Goal: Register for event/course

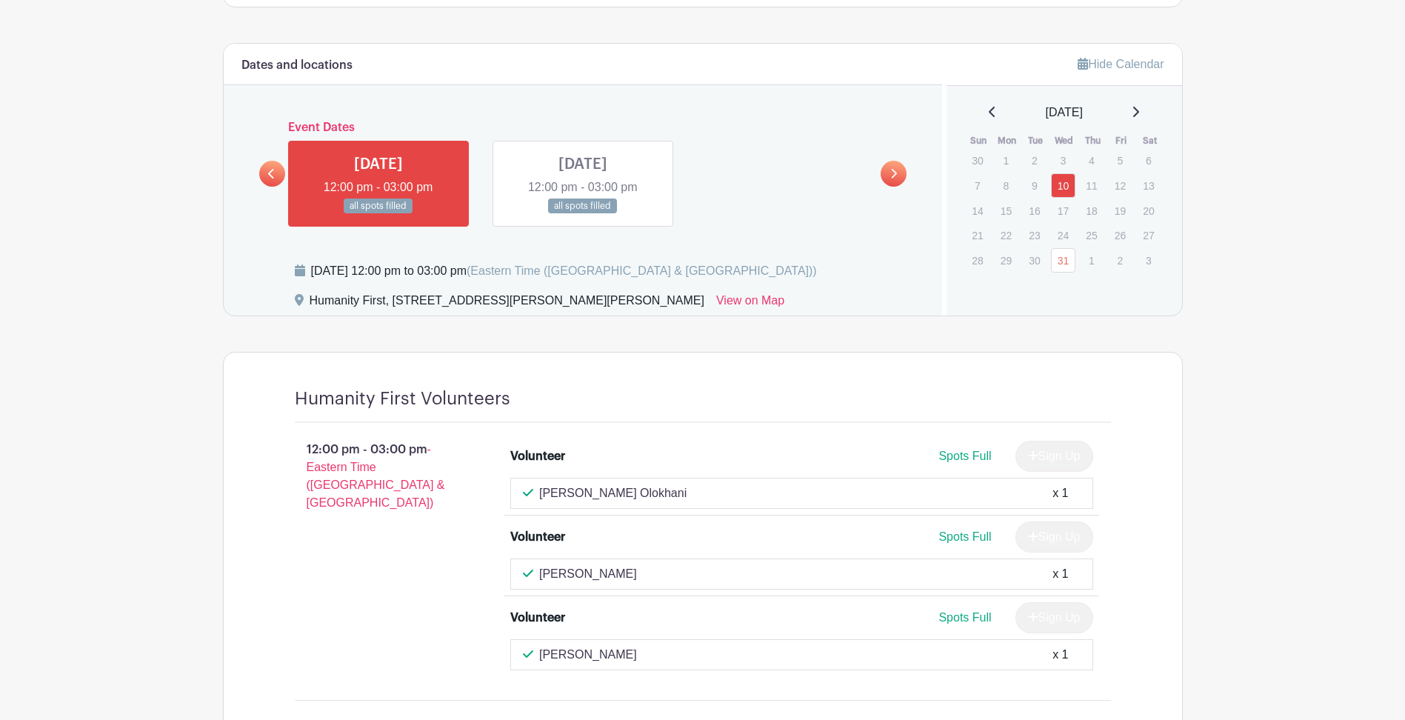
scroll to position [889, 0]
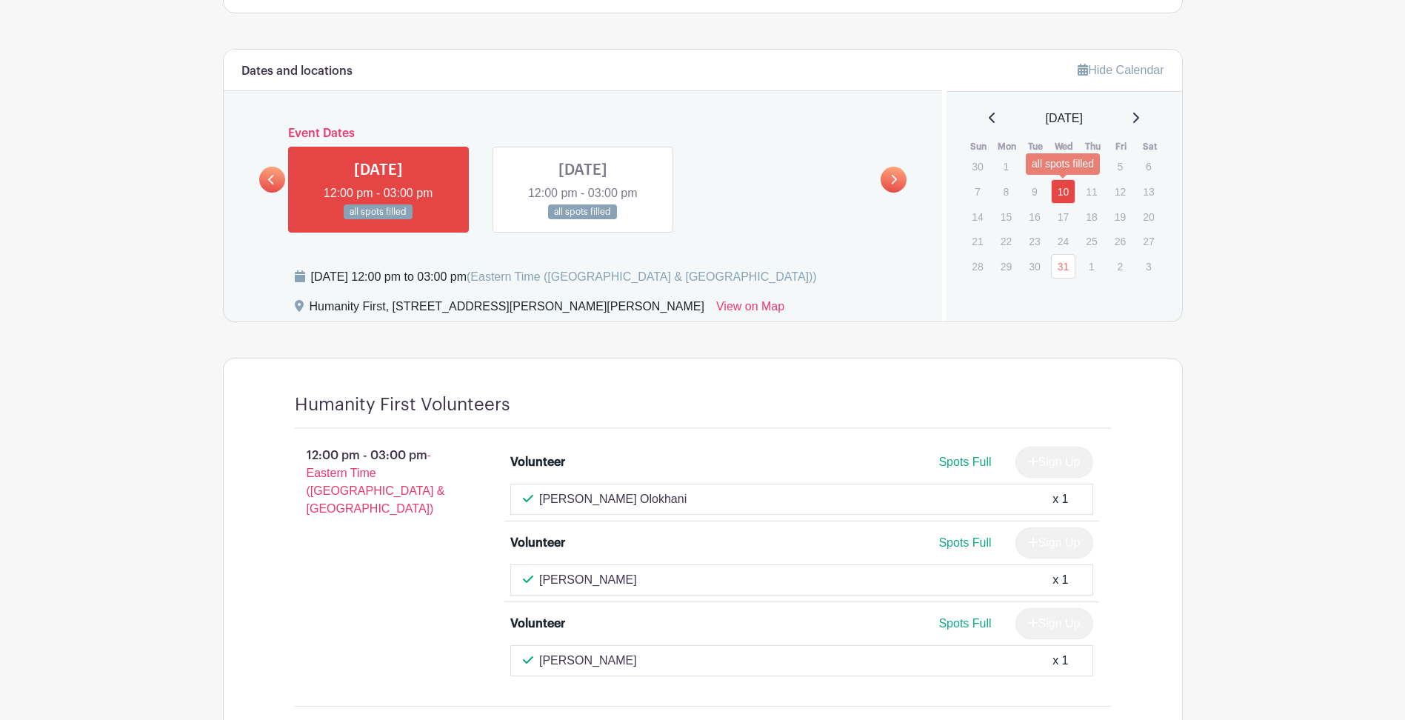
click at [1061, 190] on link "10" at bounding box center [1063, 191] width 24 height 24
click at [1061, 266] on link "31" at bounding box center [1063, 266] width 24 height 24
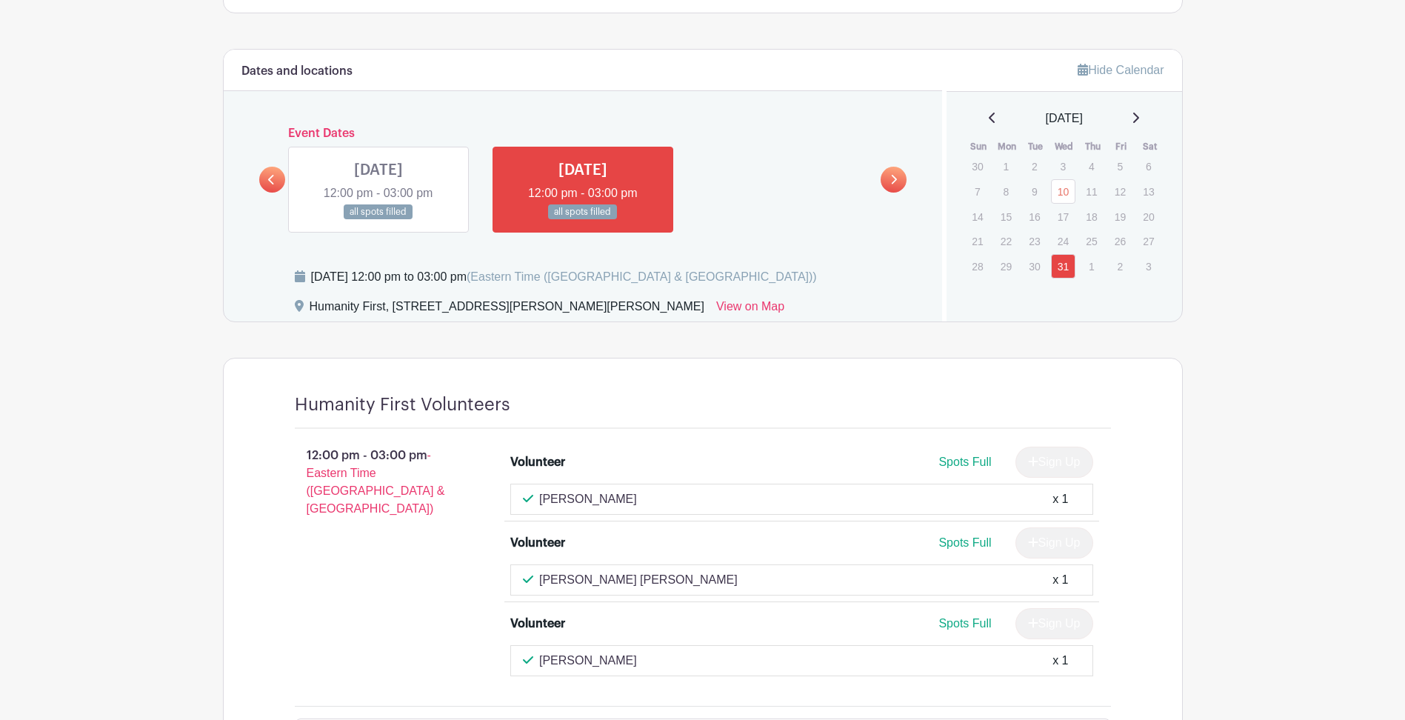
click at [1094, 268] on p "1" at bounding box center [1091, 266] width 24 height 23
click at [1092, 266] on p "1" at bounding box center [1091, 266] width 24 height 23
click at [1139, 119] on icon at bounding box center [1135, 118] width 7 height 12
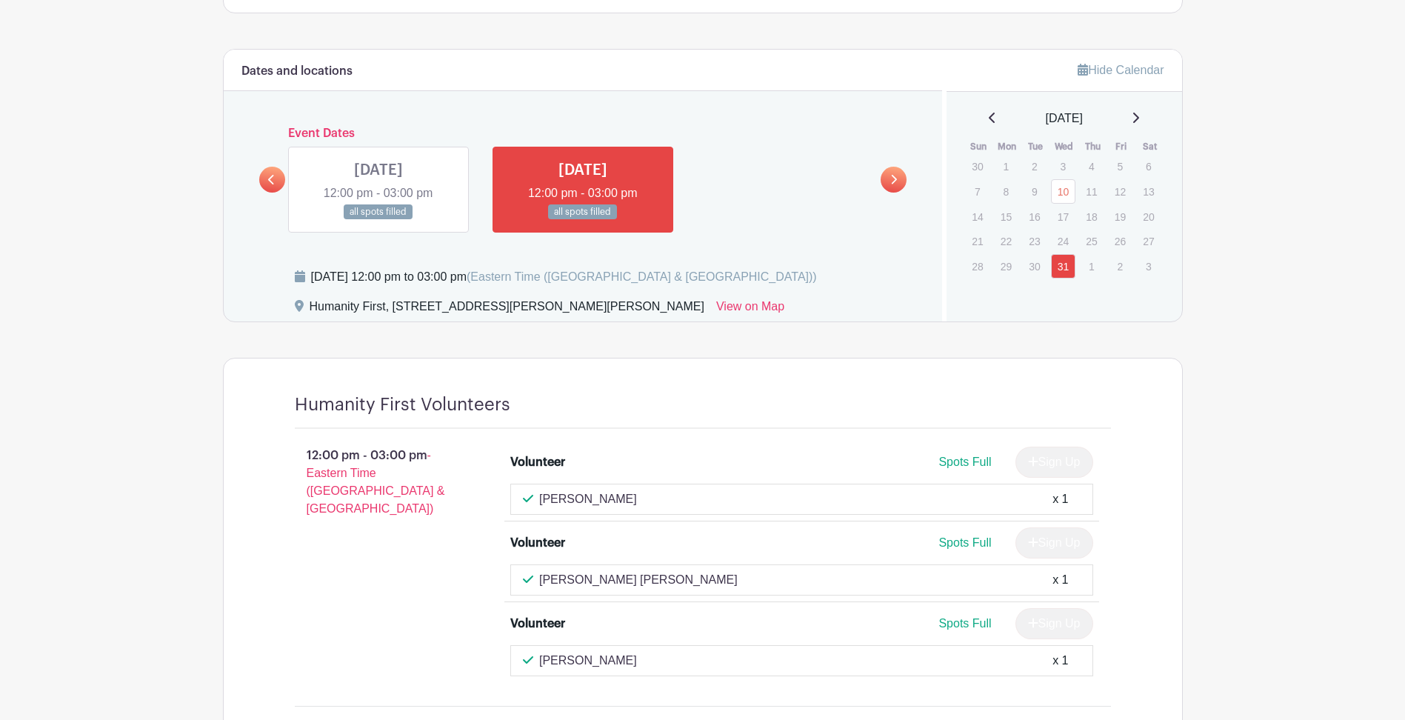
click at [1139, 119] on icon at bounding box center [1135, 118] width 7 height 12
click at [1072, 169] on link "31" at bounding box center [1063, 167] width 24 height 24
click at [981, 119] on div "[DATE]" at bounding box center [1064, 119] width 200 height 18
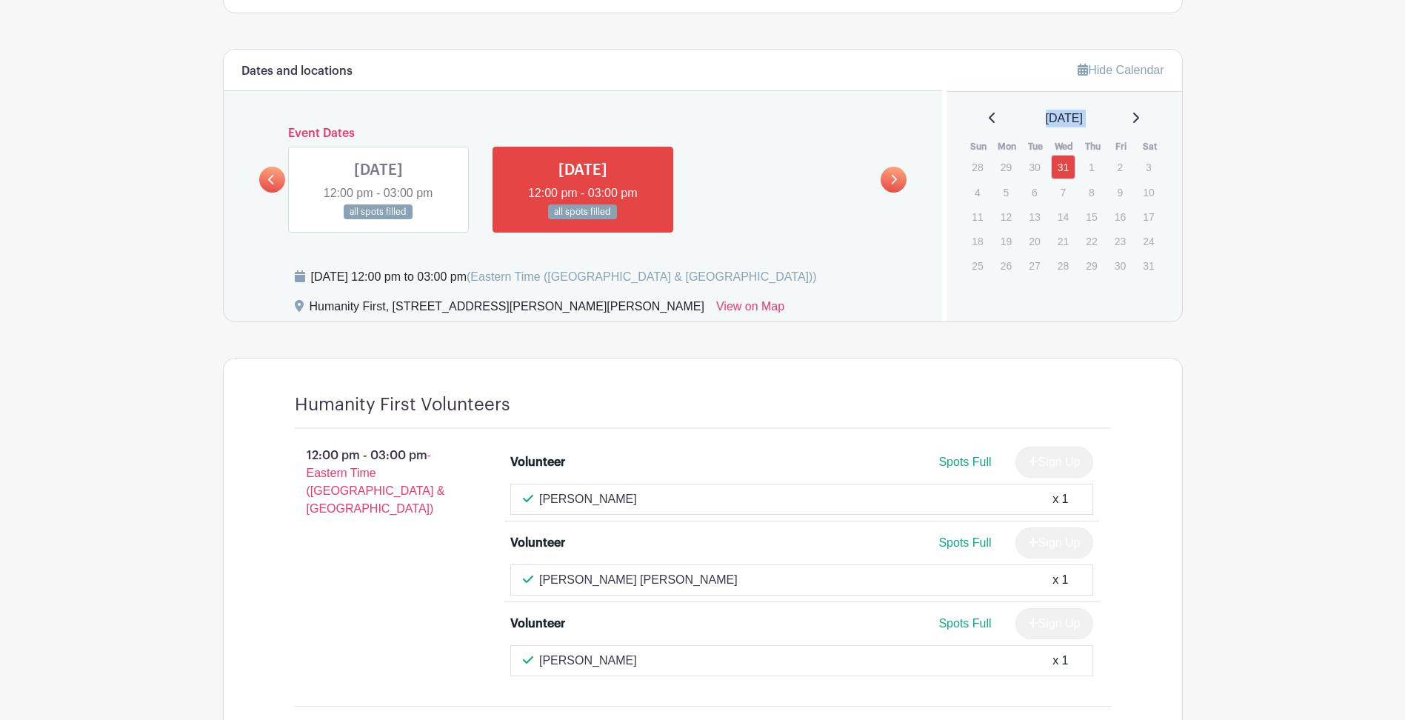
click at [981, 119] on div "[DATE]" at bounding box center [1064, 119] width 200 height 18
drag, startPoint x: 981, startPoint y: 119, endPoint x: 1068, endPoint y: 167, distance: 99.1
click at [1068, 167] on link "31" at bounding box center [1063, 167] width 24 height 24
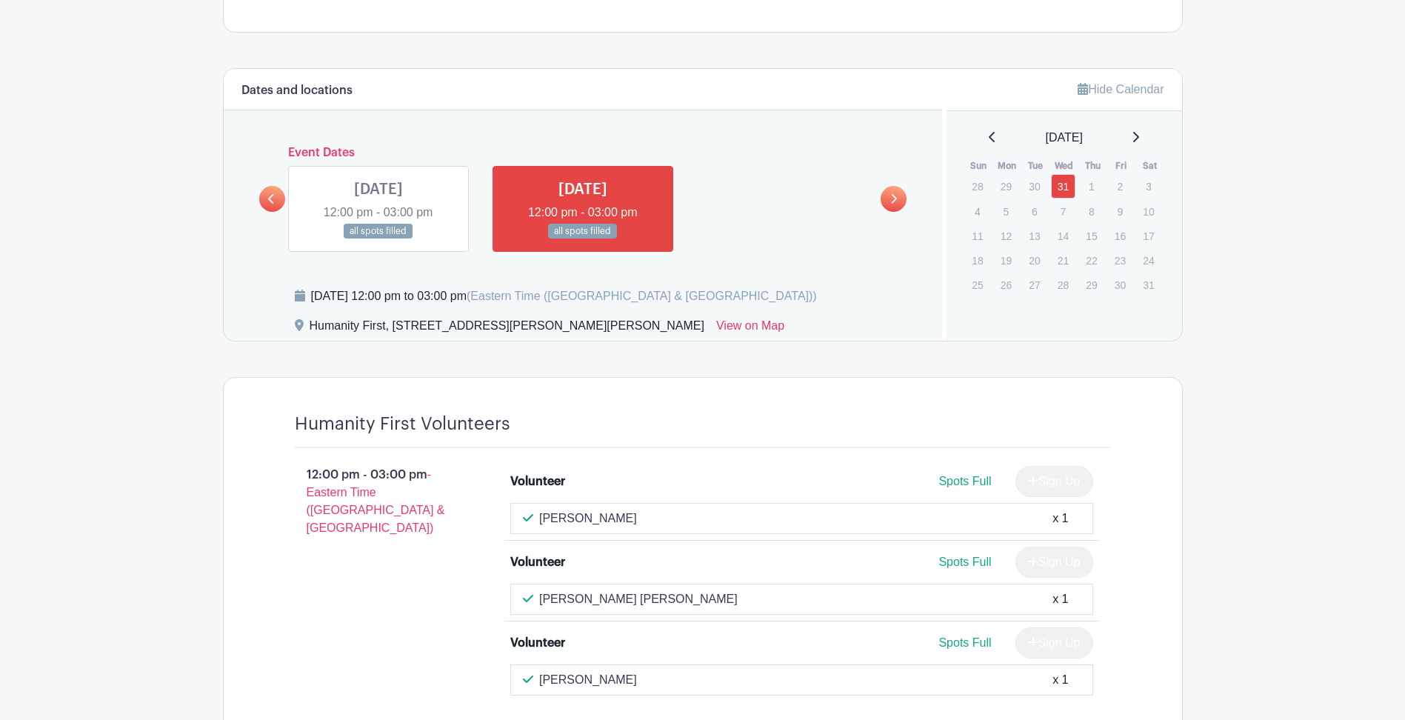
scroll to position [868, 0]
click at [989, 142] on icon at bounding box center [992, 139] width 7 height 12
click at [1061, 287] on link "31" at bounding box center [1063, 287] width 24 height 24
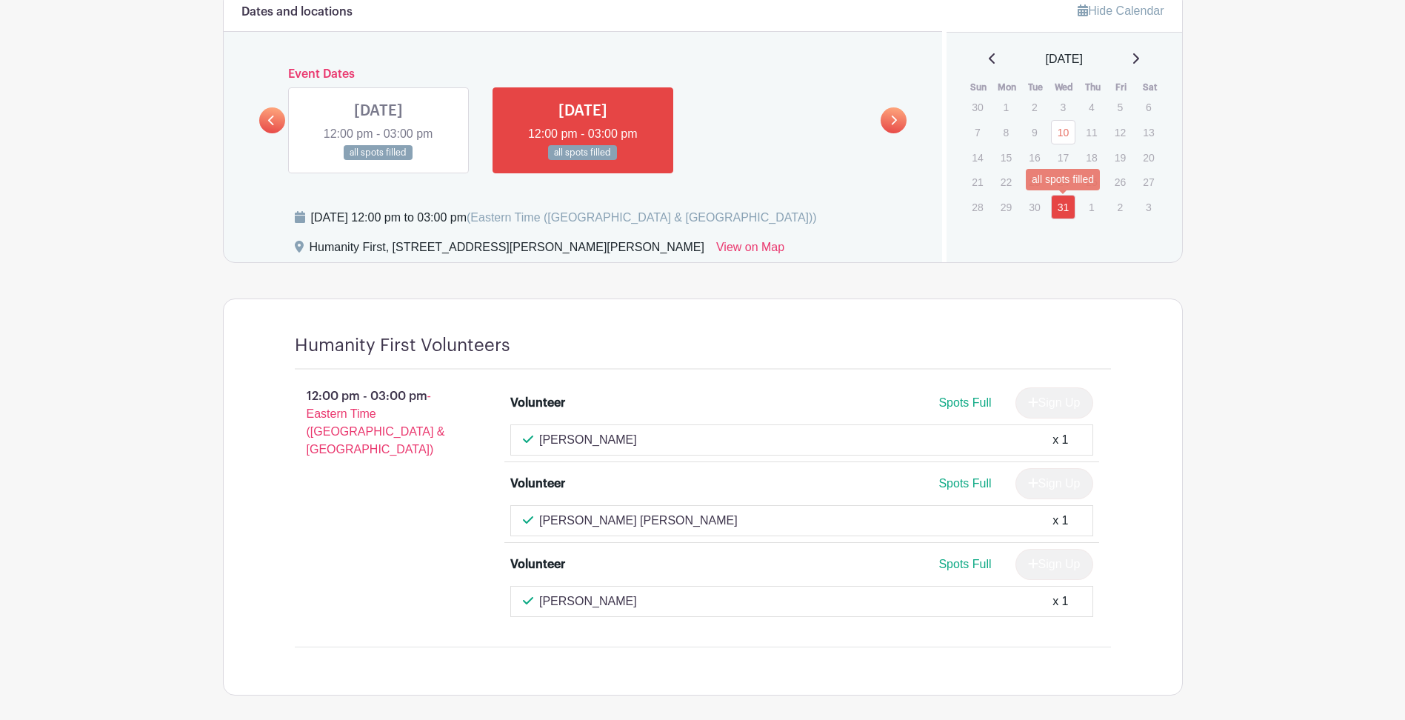
scroll to position [868, 0]
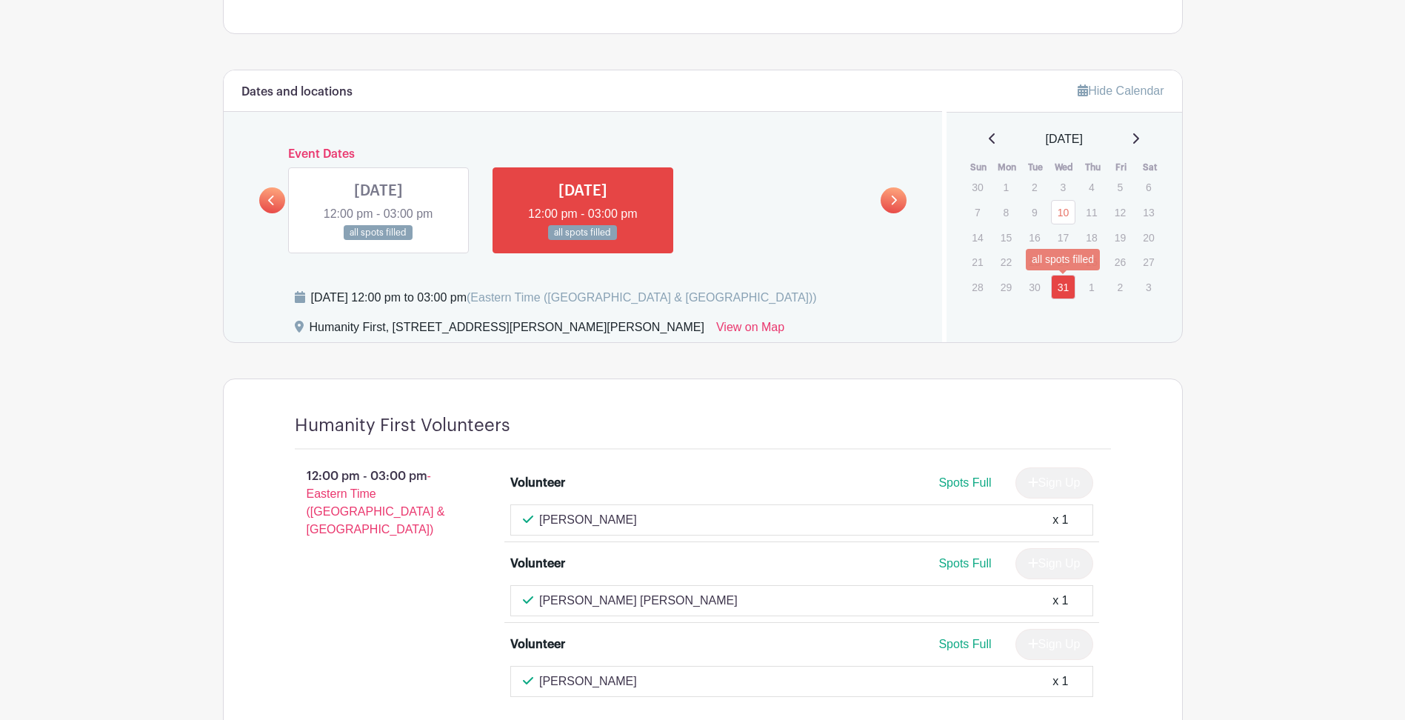
click at [1063, 288] on link "31" at bounding box center [1063, 287] width 24 height 24
click at [989, 140] on icon at bounding box center [992, 139] width 7 height 12
click at [1064, 231] on link "12" at bounding box center [1063, 238] width 24 height 24
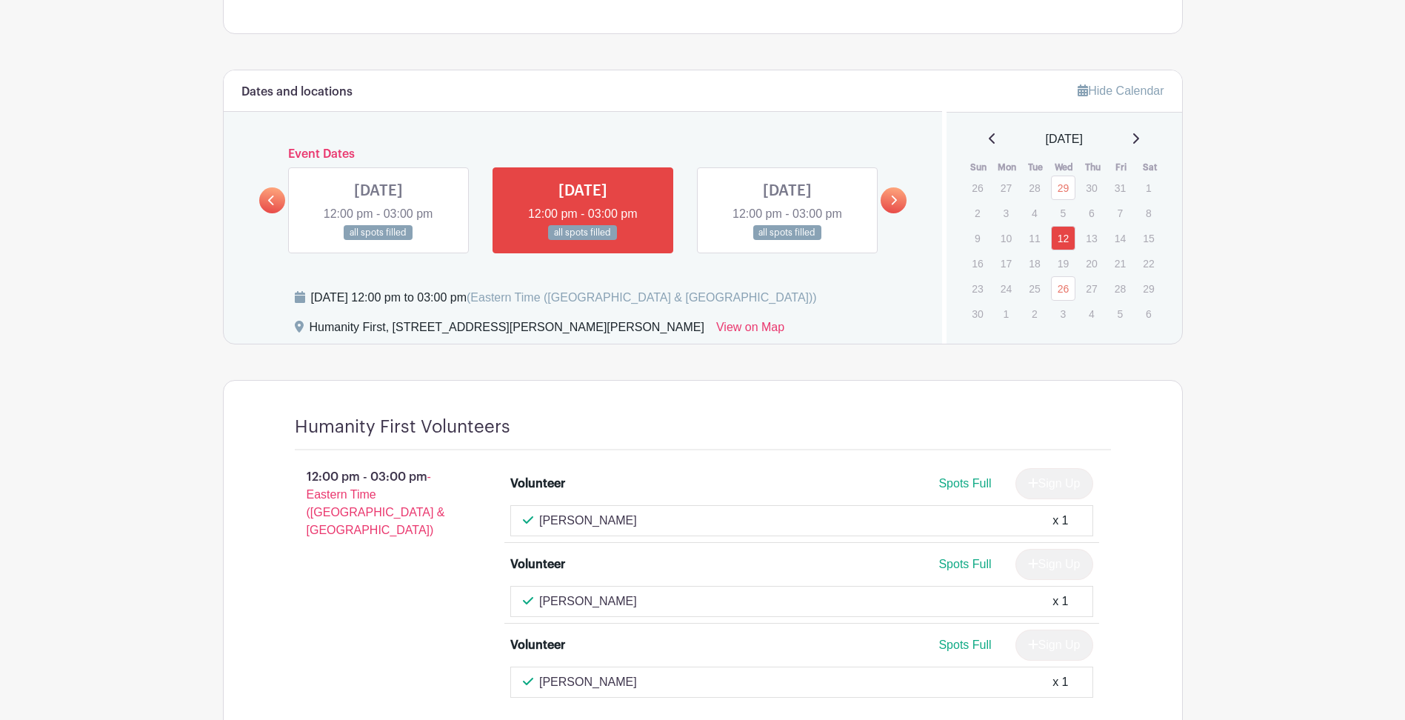
click at [989, 144] on icon at bounding box center [992, 139] width 7 height 12
click at [989, 140] on icon at bounding box center [992, 139] width 7 height 12
click at [787, 241] on link at bounding box center [787, 241] width 0 height 0
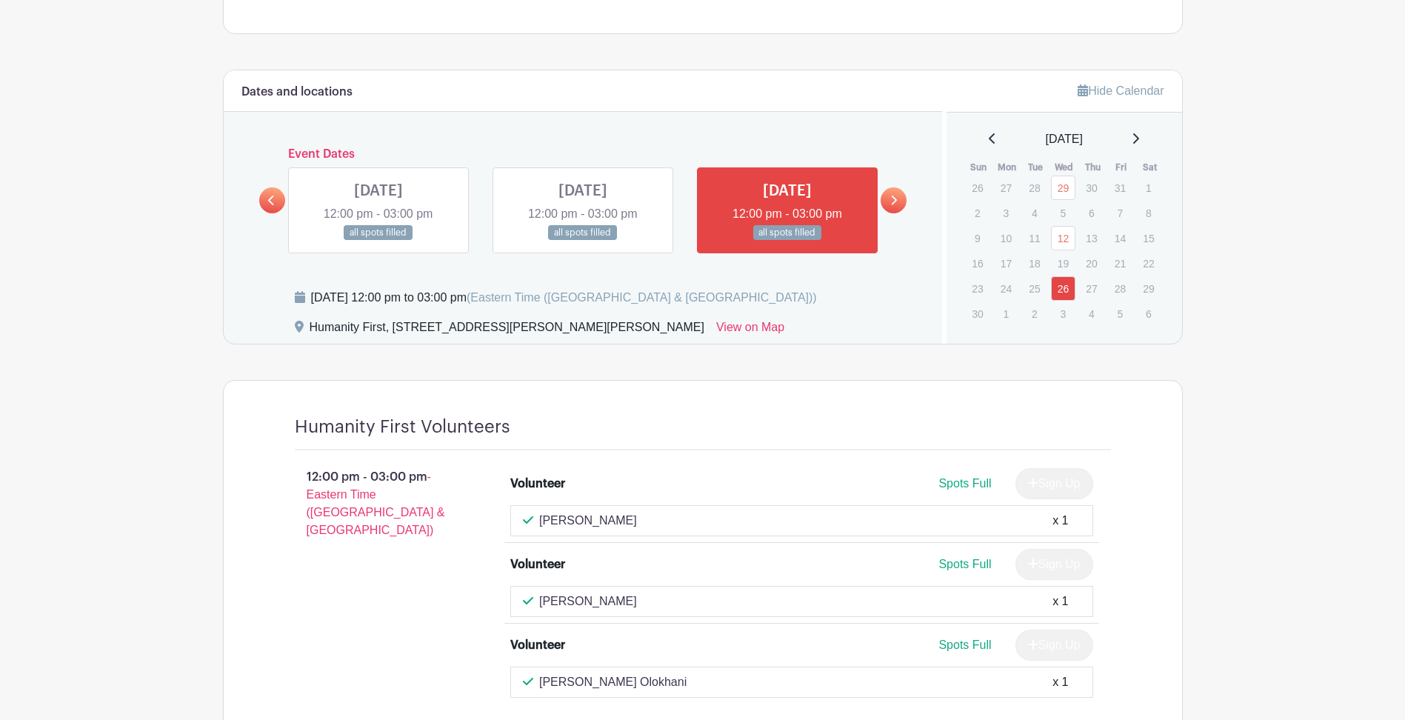
click at [787, 241] on link at bounding box center [787, 241] width 0 height 0
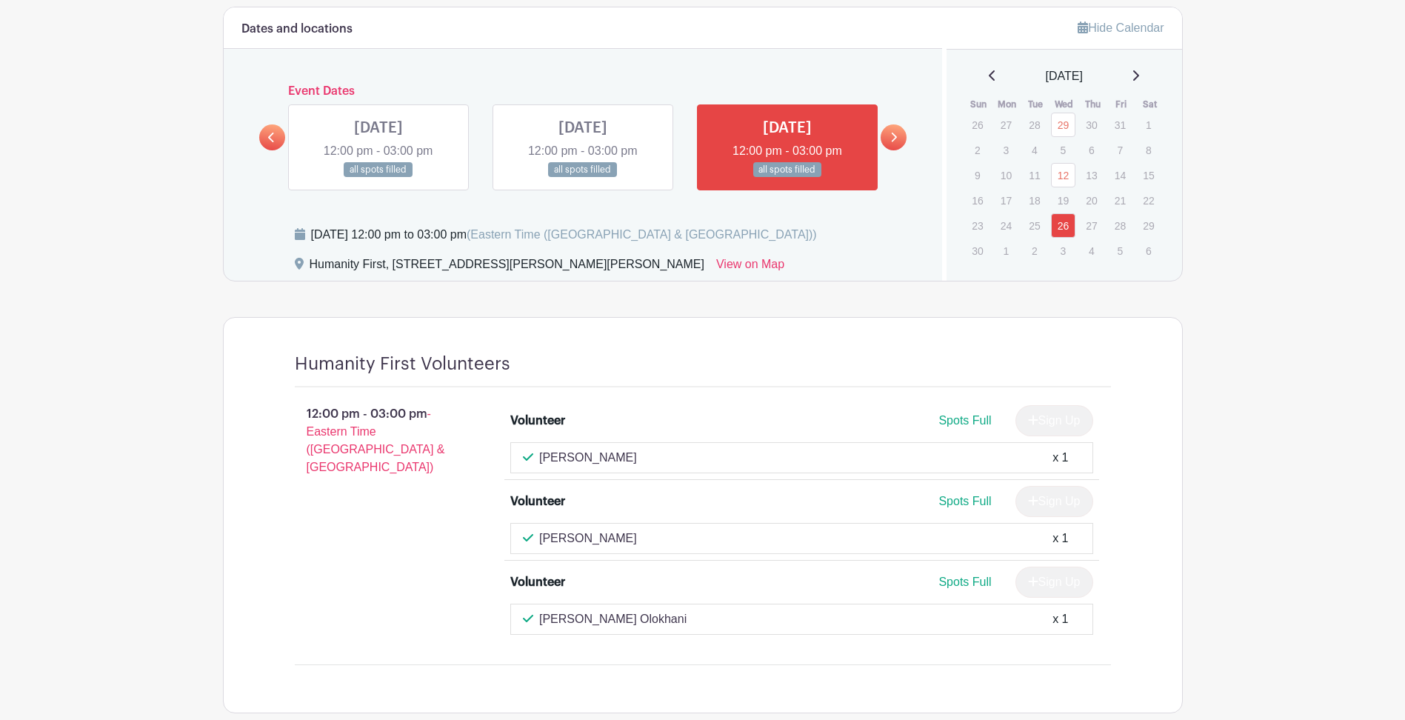
scroll to position [795, 0]
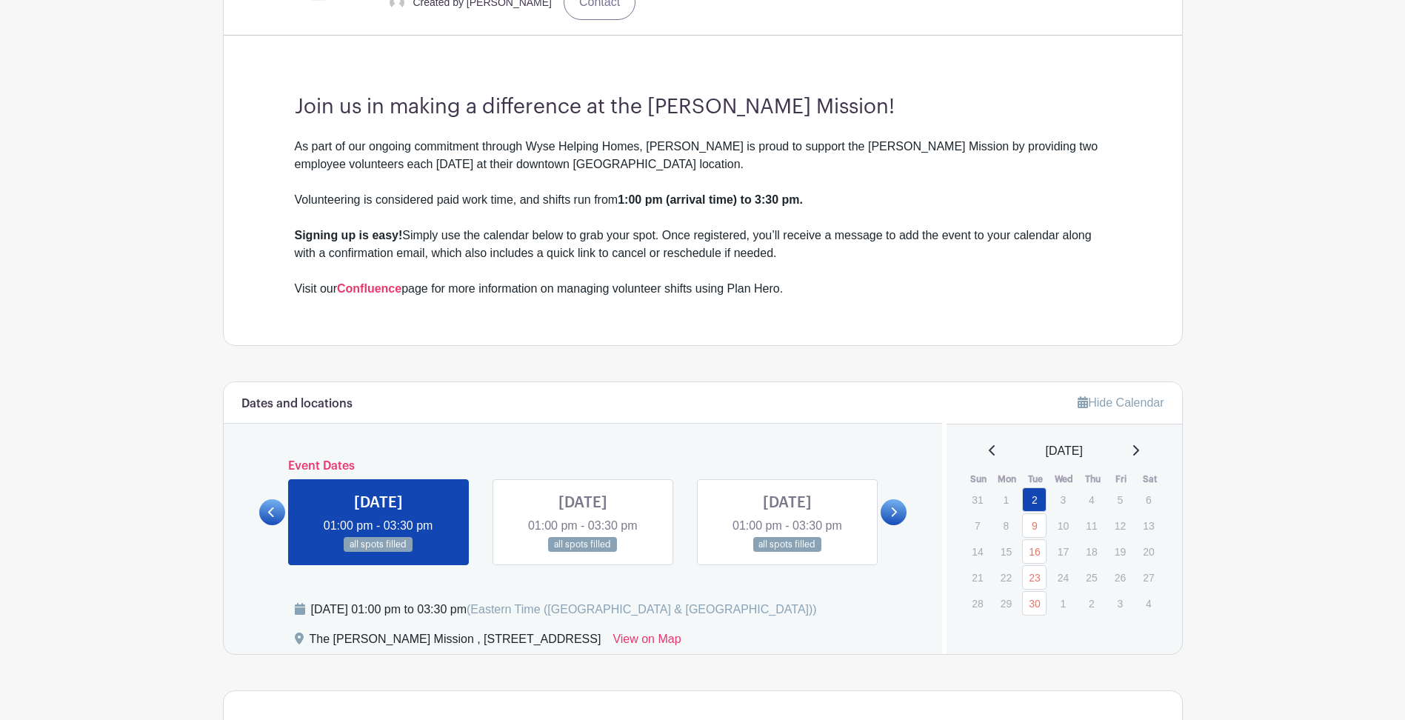
scroll to position [667, 0]
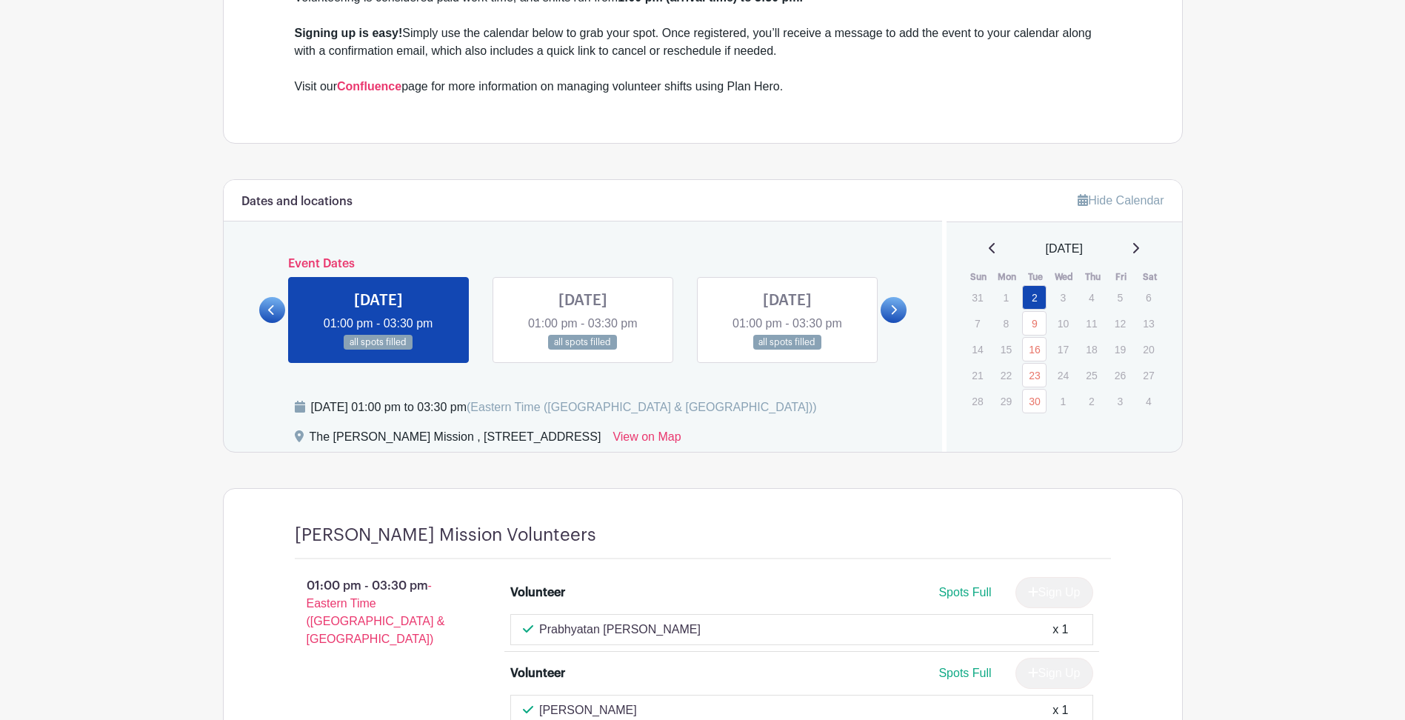
click at [378, 350] on link at bounding box center [378, 350] width 0 height 0
click at [1035, 326] on link "9" at bounding box center [1034, 323] width 24 height 24
click at [1039, 343] on link "16" at bounding box center [1034, 349] width 24 height 24
click at [1043, 378] on link "23" at bounding box center [1034, 375] width 24 height 24
click at [1035, 395] on link "30" at bounding box center [1034, 401] width 24 height 24
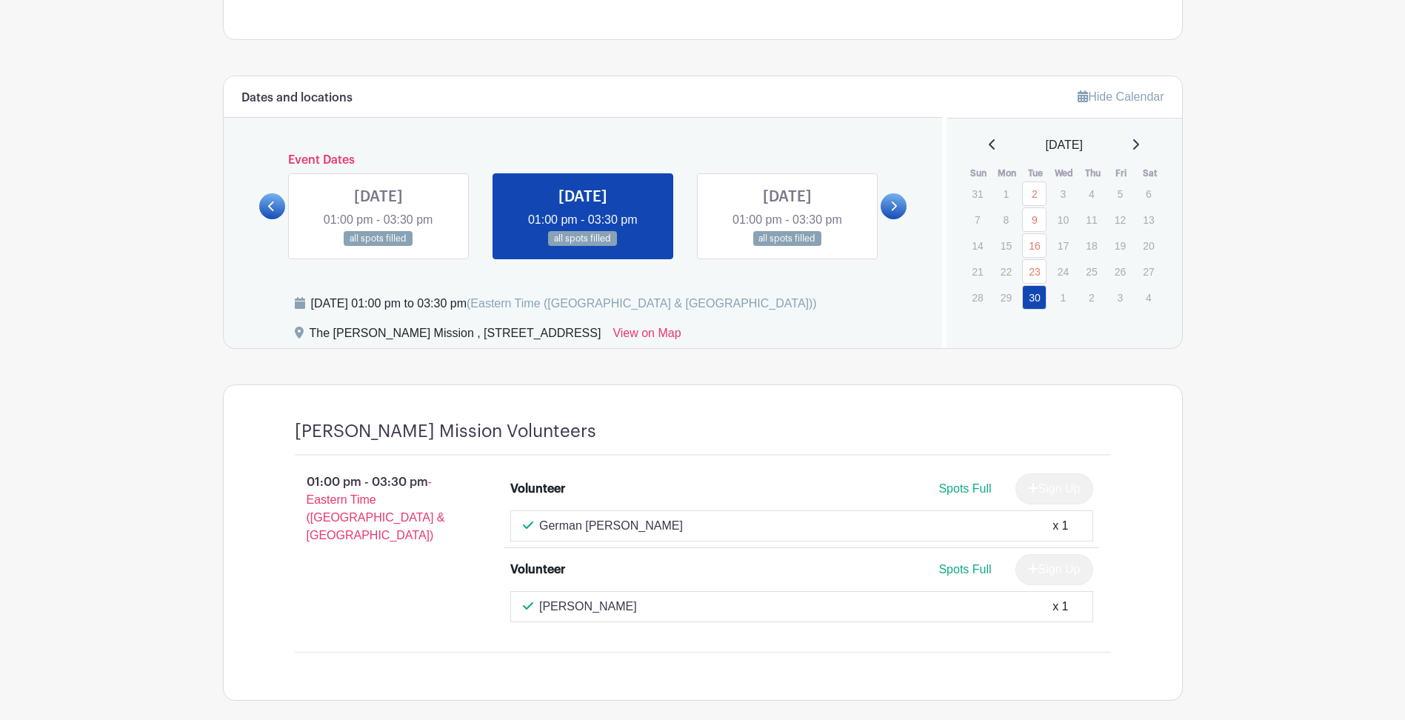
scroll to position [769, 0]
click at [583, 247] on link at bounding box center [583, 247] width 0 height 0
click at [1139, 141] on icon at bounding box center [1135, 145] width 7 height 12
click at [1033, 213] on link "7" at bounding box center [1034, 220] width 24 height 24
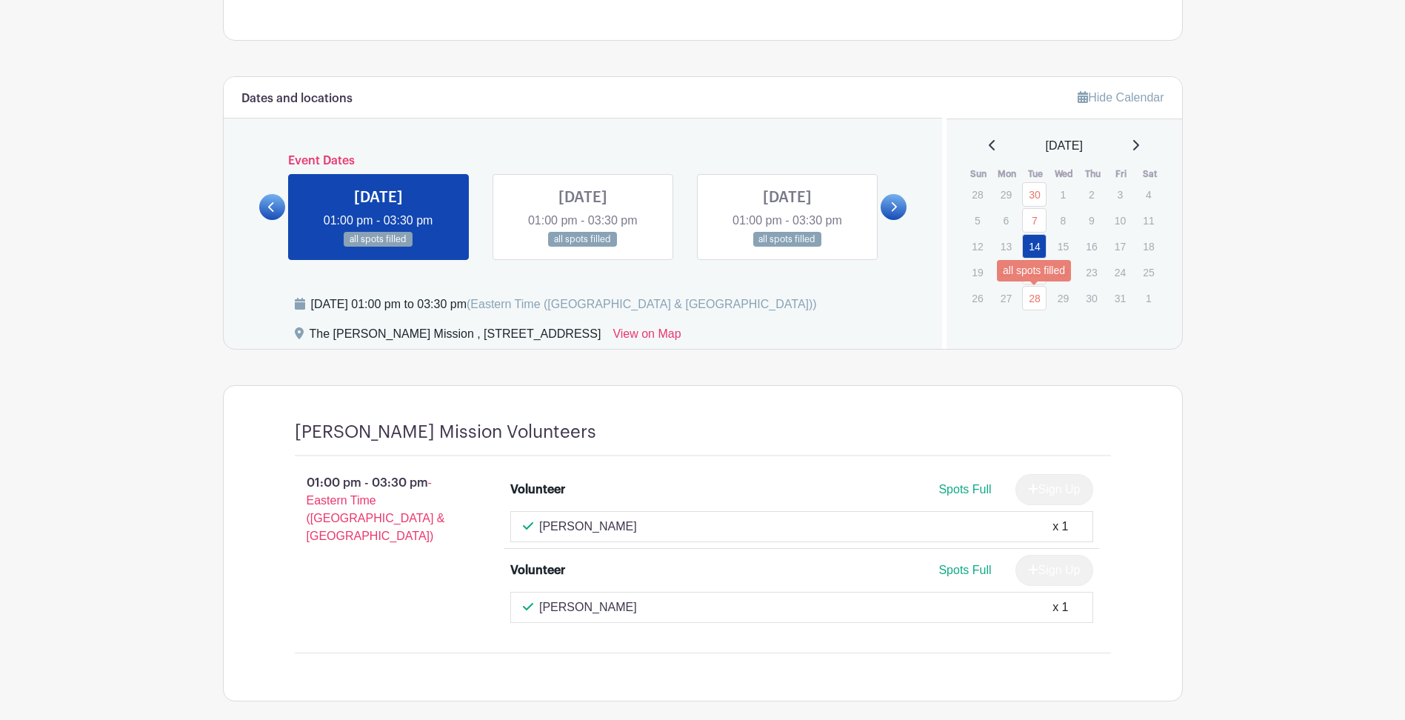
click at [1045, 297] on link "28" at bounding box center [1034, 298] width 24 height 24
click at [1065, 219] on p "8" at bounding box center [1063, 220] width 24 height 23
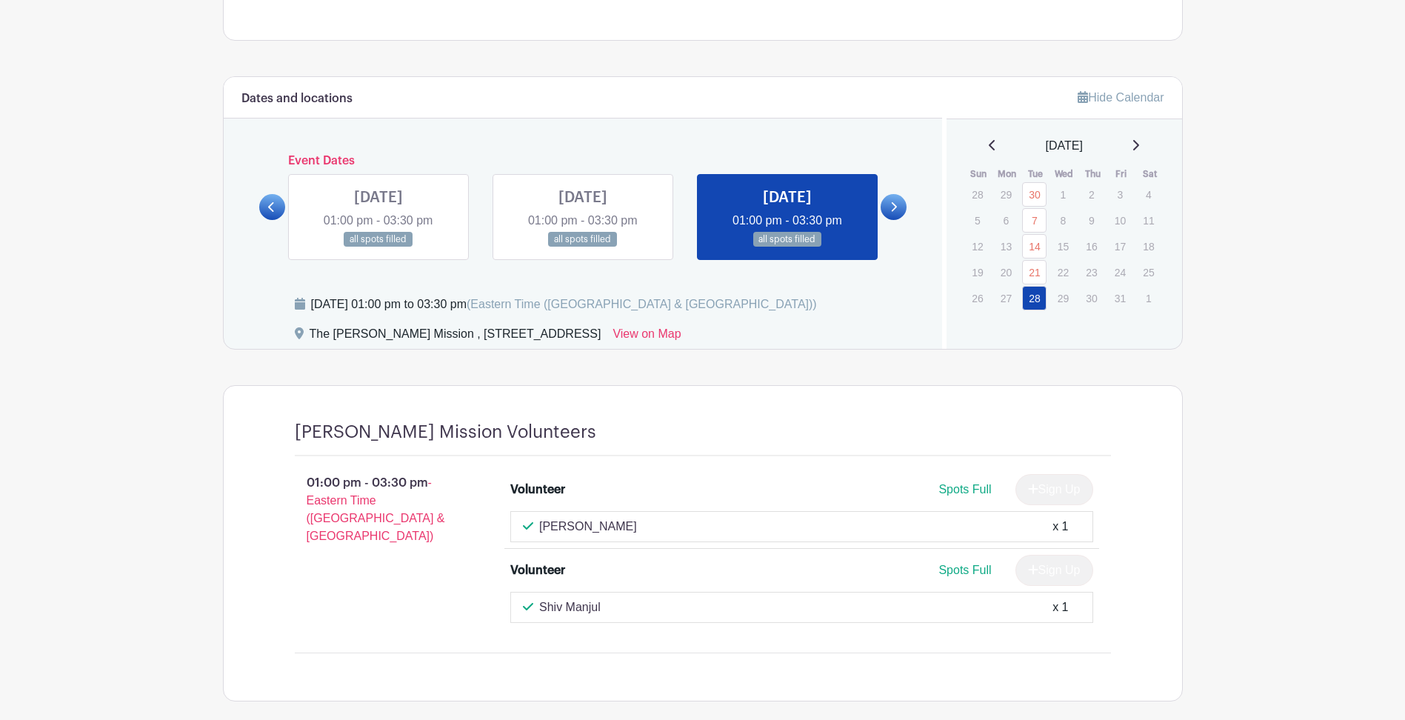
click at [1138, 143] on icon at bounding box center [1135, 145] width 7 height 12
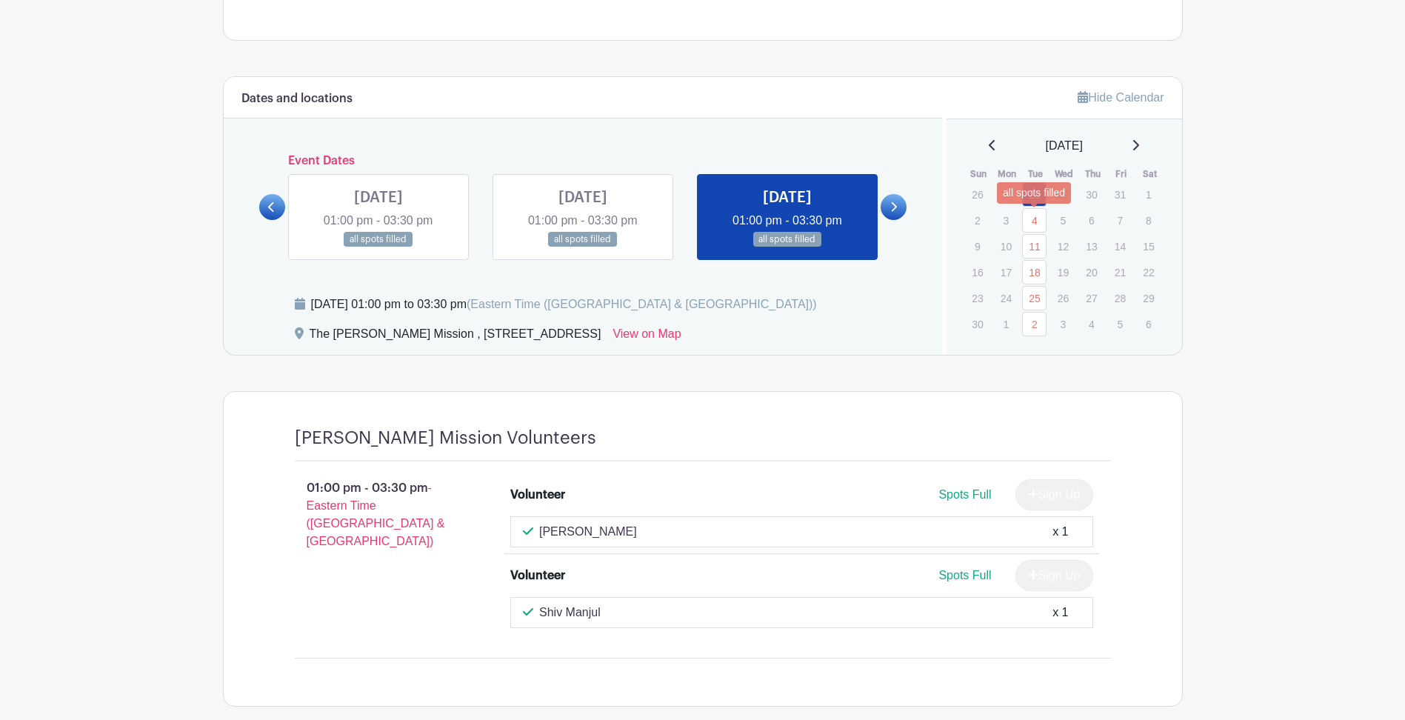
click at [1032, 218] on link "4" at bounding box center [1034, 220] width 24 height 24
click at [1041, 240] on link "11" at bounding box center [1034, 246] width 24 height 24
click at [1045, 272] on link "18" at bounding box center [1034, 272] width 24 height 24
click at [1040, 320] on link "2" at bounding box center [1034, 324] width 24 height 24
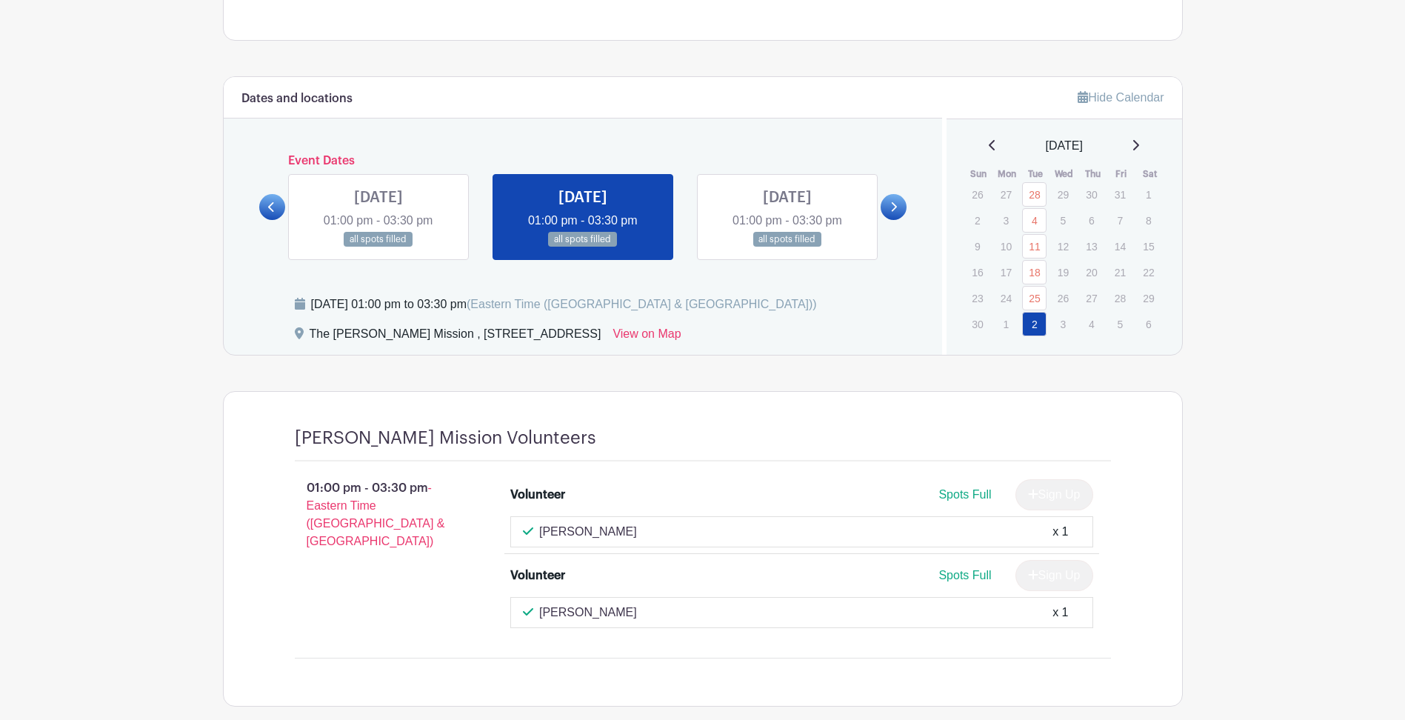
click at [1139, 142] on icon at bounding box center [1135, 145] width 7 height 12
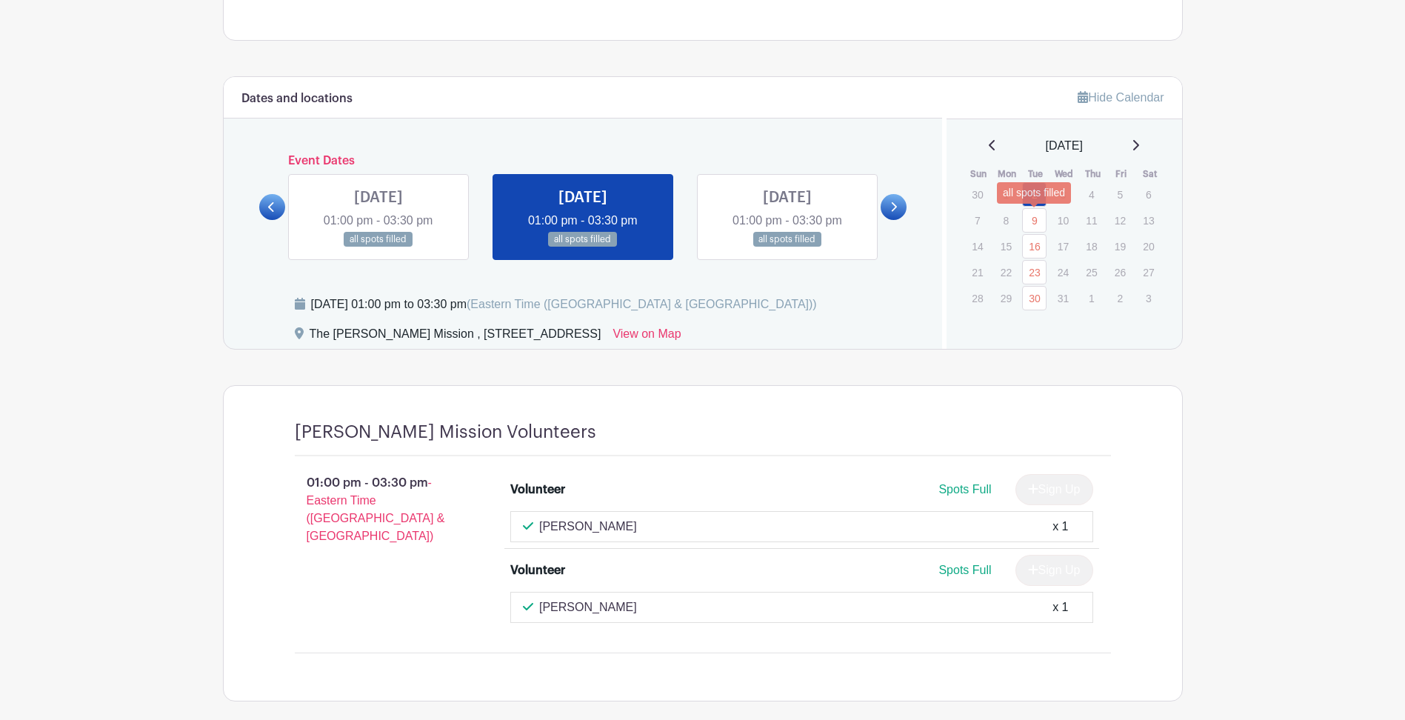
click at [1041, 216] on link "9" at bounding box center [1034, 220] width 24 height 24
click at [1051, 277] on p "24" at bounding box center [1063, 272] width 24 height 23
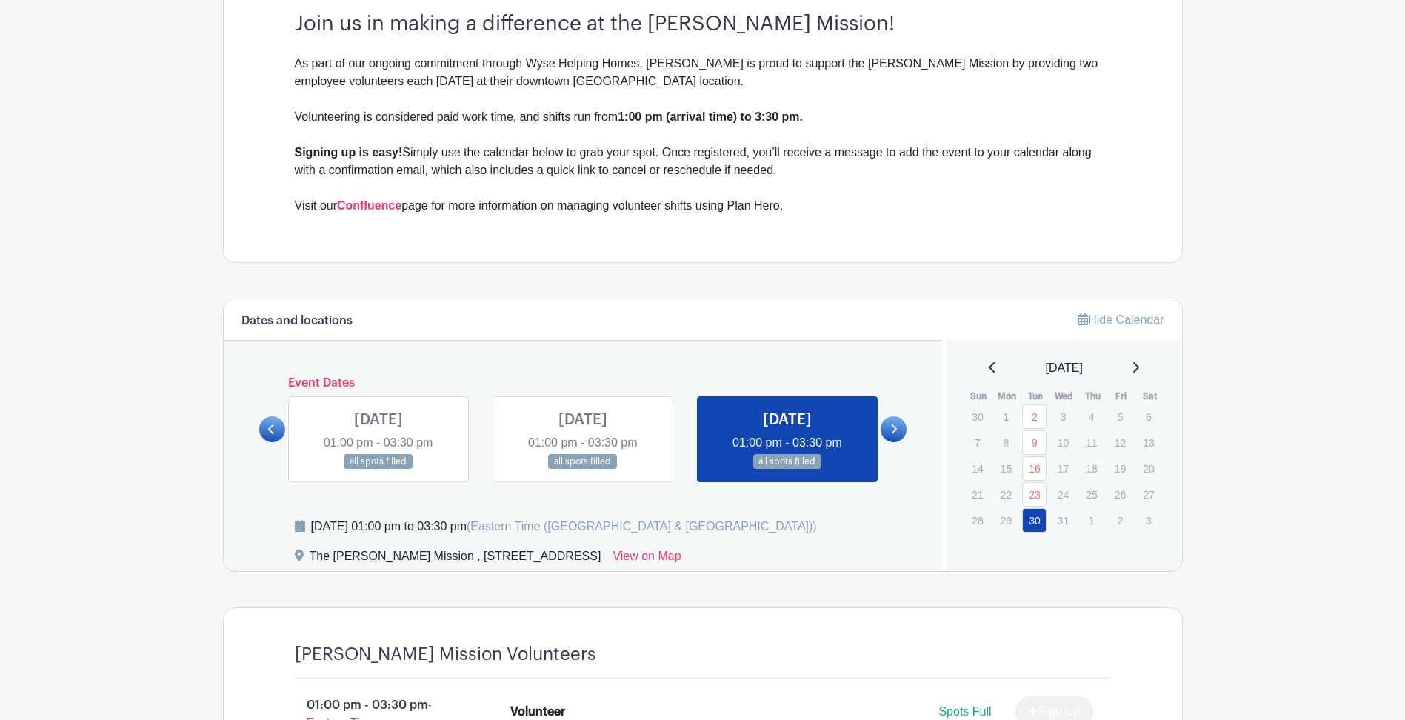
scroll to position [325, 0]
